Goal: Find contact information

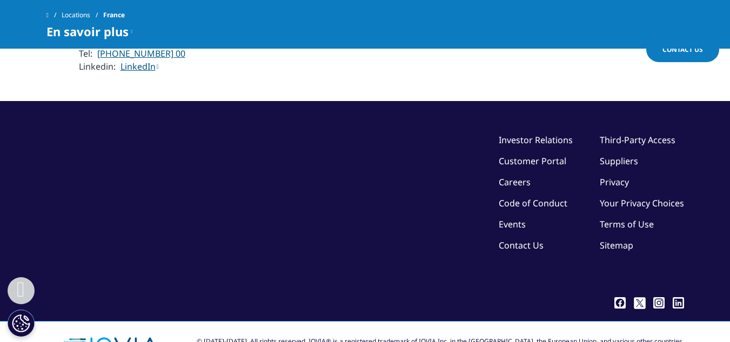
scroll to position [2878, 0]
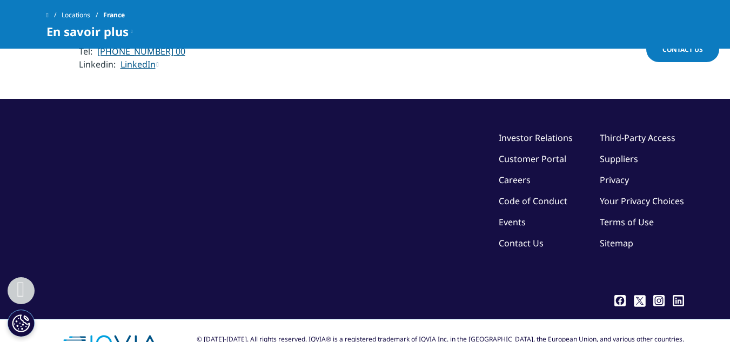
click at [533, 237] on link "Contact Us" at bounding box center [521, 243] width 45 height 12
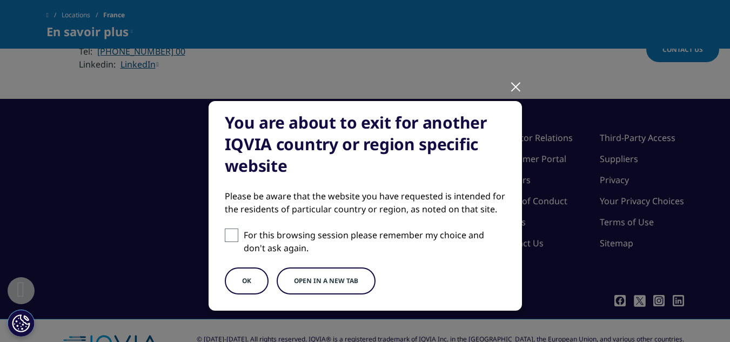
click at [518, 90] on div "You are about to exit for another IQVIA country or region specific website Plea…" at bounding box center [365, 215] width 638 height 430
click at [521, 89] on div "You are about to exit for another IQVIA country or region specific website Plea…" at bounding box center [365, 215] width 638 height 430
click at [510, 82] on div at bounding box center [516, 86] width 12 height 30
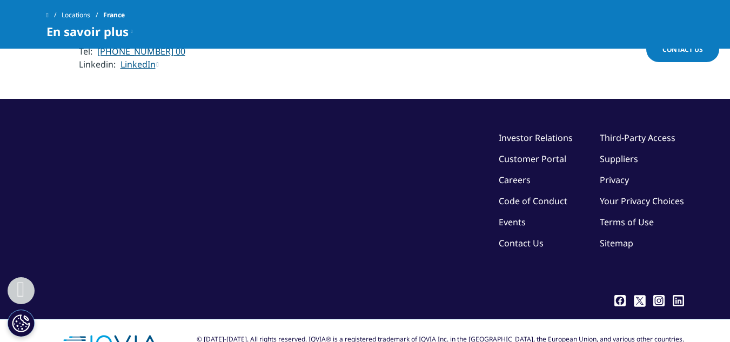
click at [524, 237] on link "Contact Us" at bounding box center [521, 243] width 45 height 12
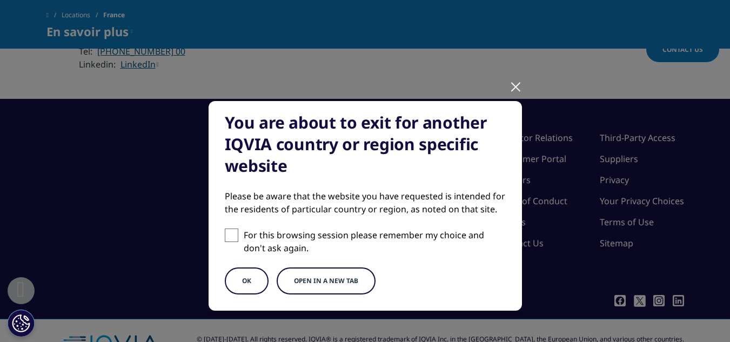
click at [227, 233] on span at bounding box center [232, 236] width 14 height 14
click at [227, 233] on input "For this browsing session please remember my choice and don't ask again." at bounding box center [232, 236] width 14 height 14
checkbox input "true"
click at [236, 280] on button "OK" at bounding box center [247, 281] width 44 height 27
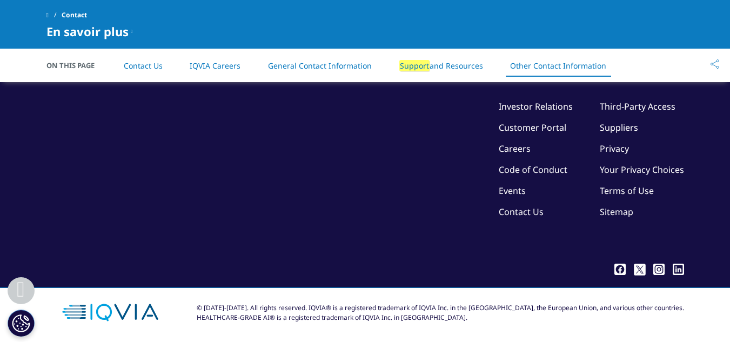
scroll to position [1909, 0]
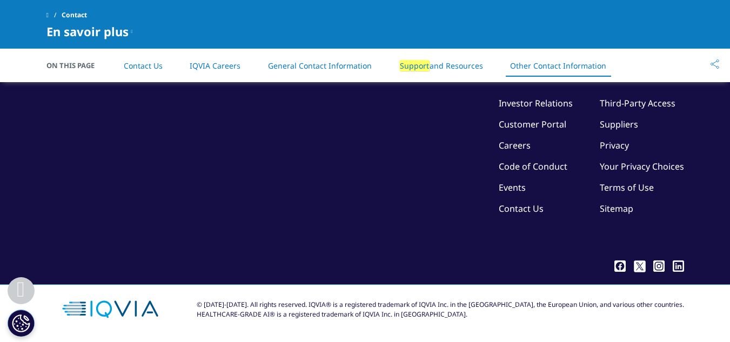
click at [435, 70] on link "Support and Resources" at bounding box center [441, 65] width 84 height 11
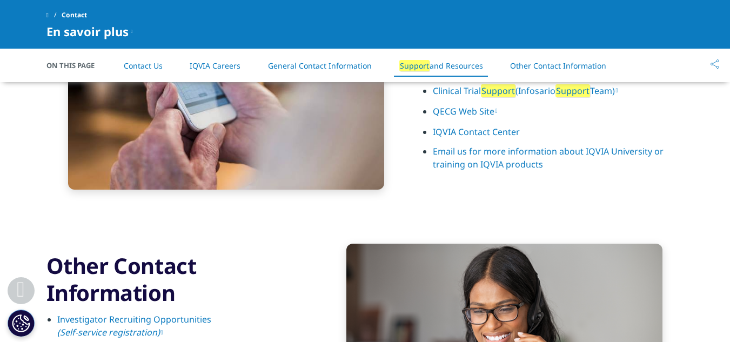
click at [337, 69] on link "General Contact Information" at bounding box center [320, 66] width 104 height 10
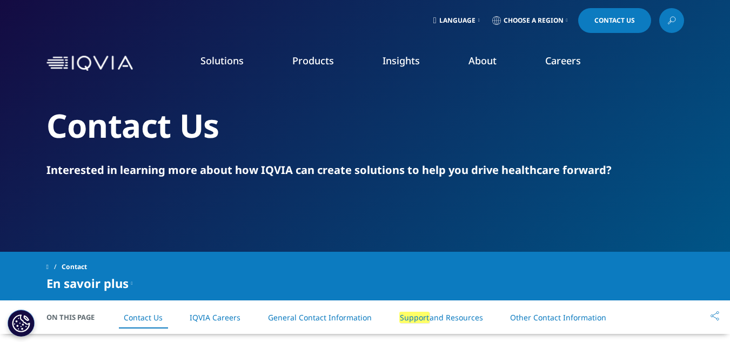
click at [605, 15] on link "Contact Us" at bounding box center [614, 20] width 73 height 25
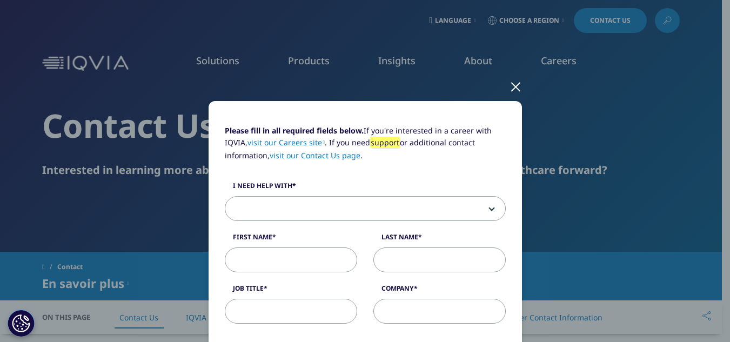
click at [510, 90] on div at bounding box center [516, 86] width 12 height 30
